Goal: Task Accomplishment & Management: Manage account settings

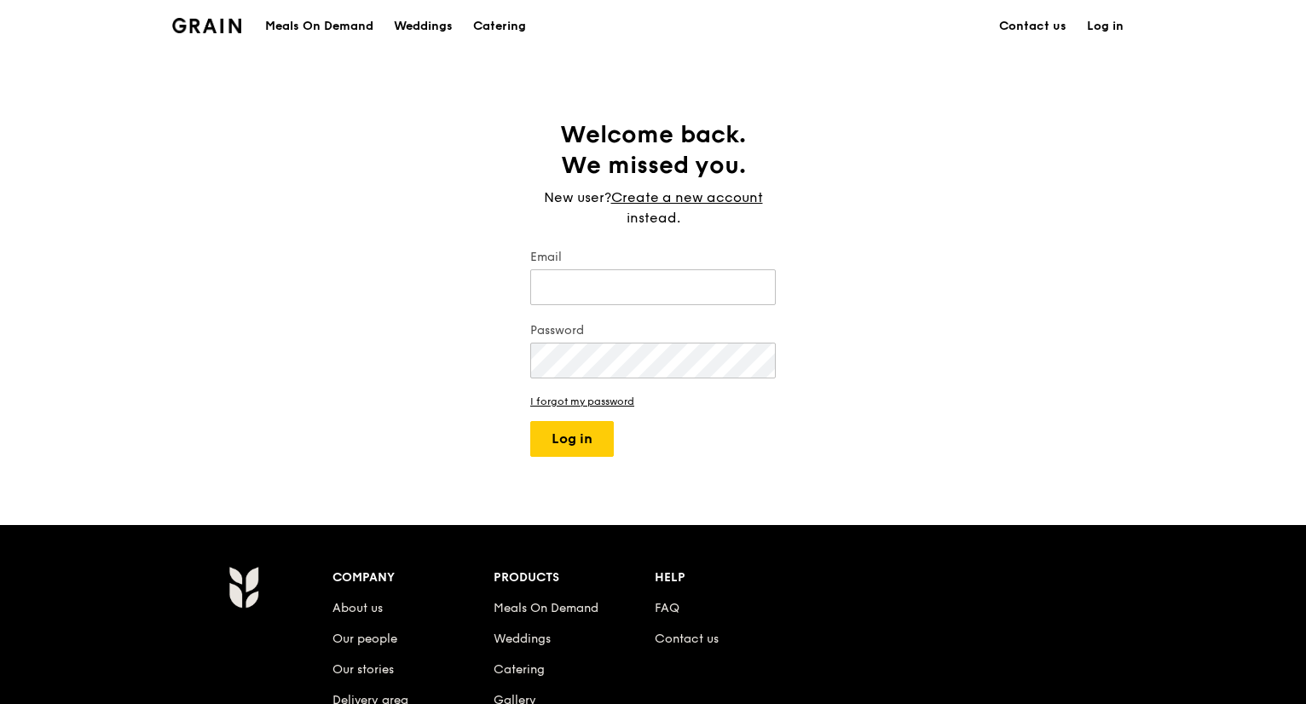
type input "kathleen@grain.com.sg"
click at [988, 325] on div "Welcome back. We missed you. New user? Create a new account instead. Email kath…" at bounding box center [653, 288] width 1306 height 338
click at [1100, 191] on div "Welcome back. We missed you. New user? Create a new account instead. Email kath…" at bounding box center [653, 288] width 1306 height 338
click at [856, 289] on div "Welcome back. We missed you. New user? Create a new account instead. Email kath…" at bounding box center [653, 288] width 1306 height 338
click at [581, 442] on button "Log in" at bounding box center [572, 439] width 84 height 36
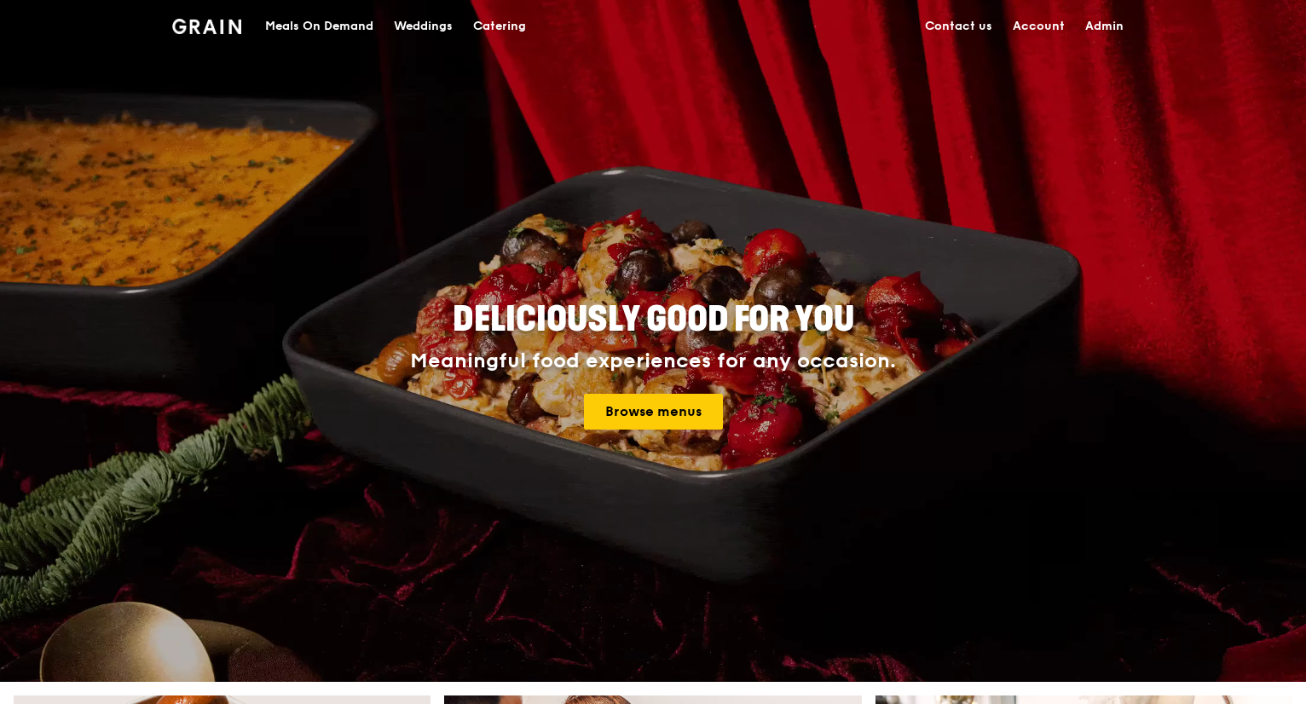
click at [1101, 26] on link "Admin" at bounding box center [1104, 26] width 59 height 51
select select "100"
